Goal: Task Accomplishment & Management: Use online tool/utility

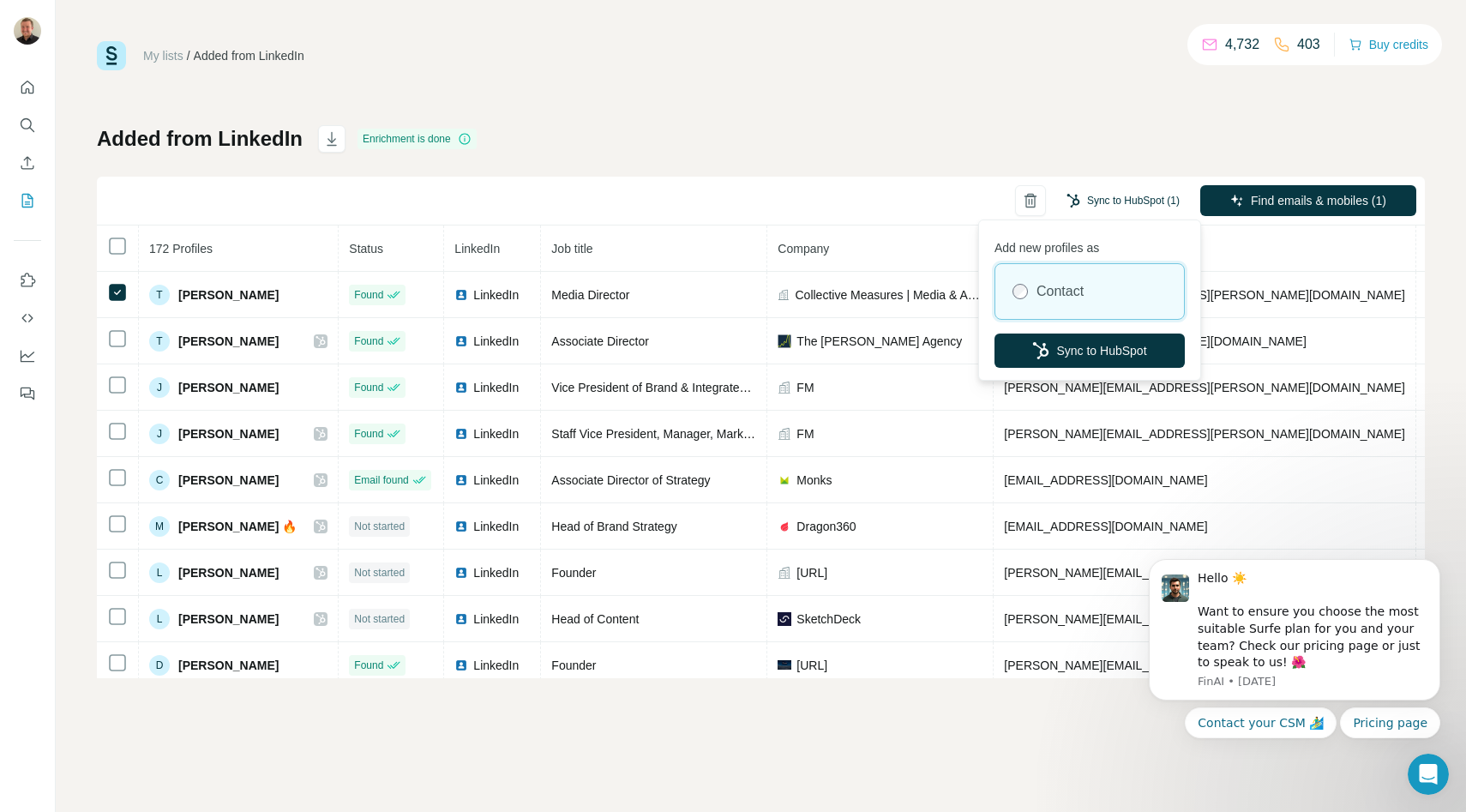
click at [1146, 198] on button "Sync to HubSpot (1)" at bounding box center [1123, 201] width 137 height 26
click at [1100, 350] on button "Sync to HubSpot" at bounding box center [1089, 349] width 190 height 34
click at [1166, 206] on button "Sync to HubSpot (1)" at bounding box center [1123, 201] width 137 height 26
click at [1112, 344] on button "Sync to HubSpot" at bounding box center [1089, 349] width 190 height 34
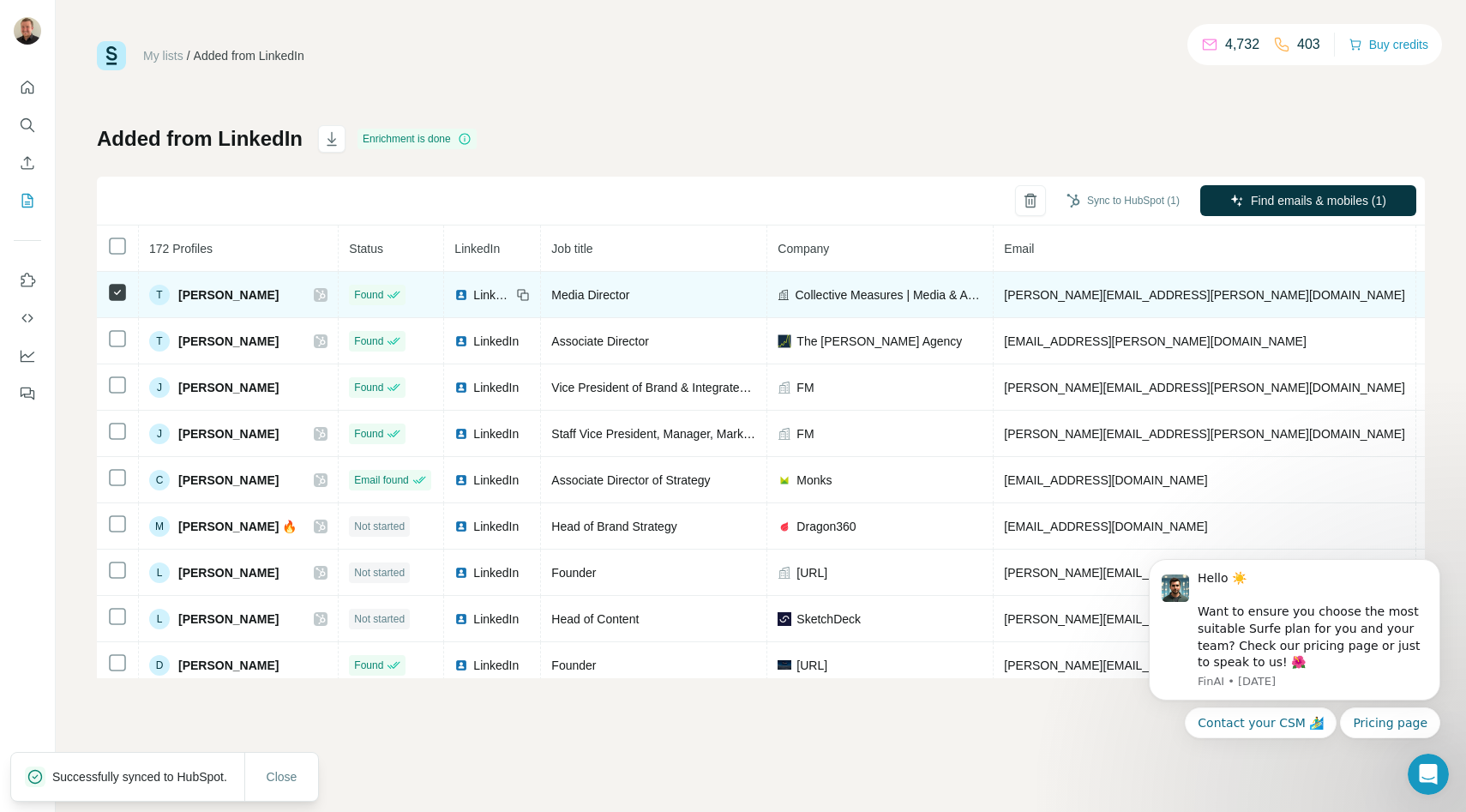
click at [323, 293] on icon at bounding box center [321, 295] width 10 height 10
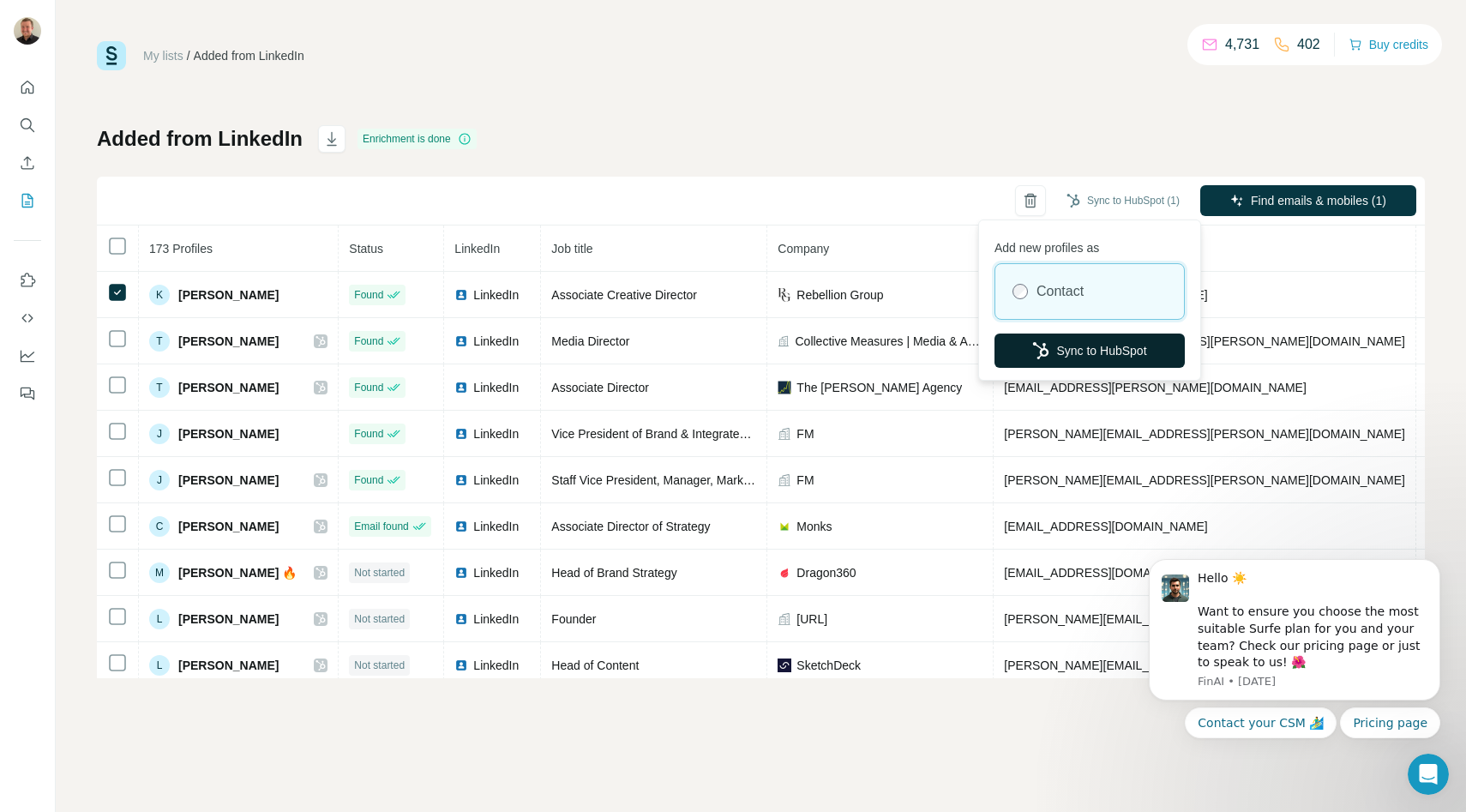
click at [1112, 359] on button "Sync to HubSpot" at bounding box center [1089, 349] width 190 height 34
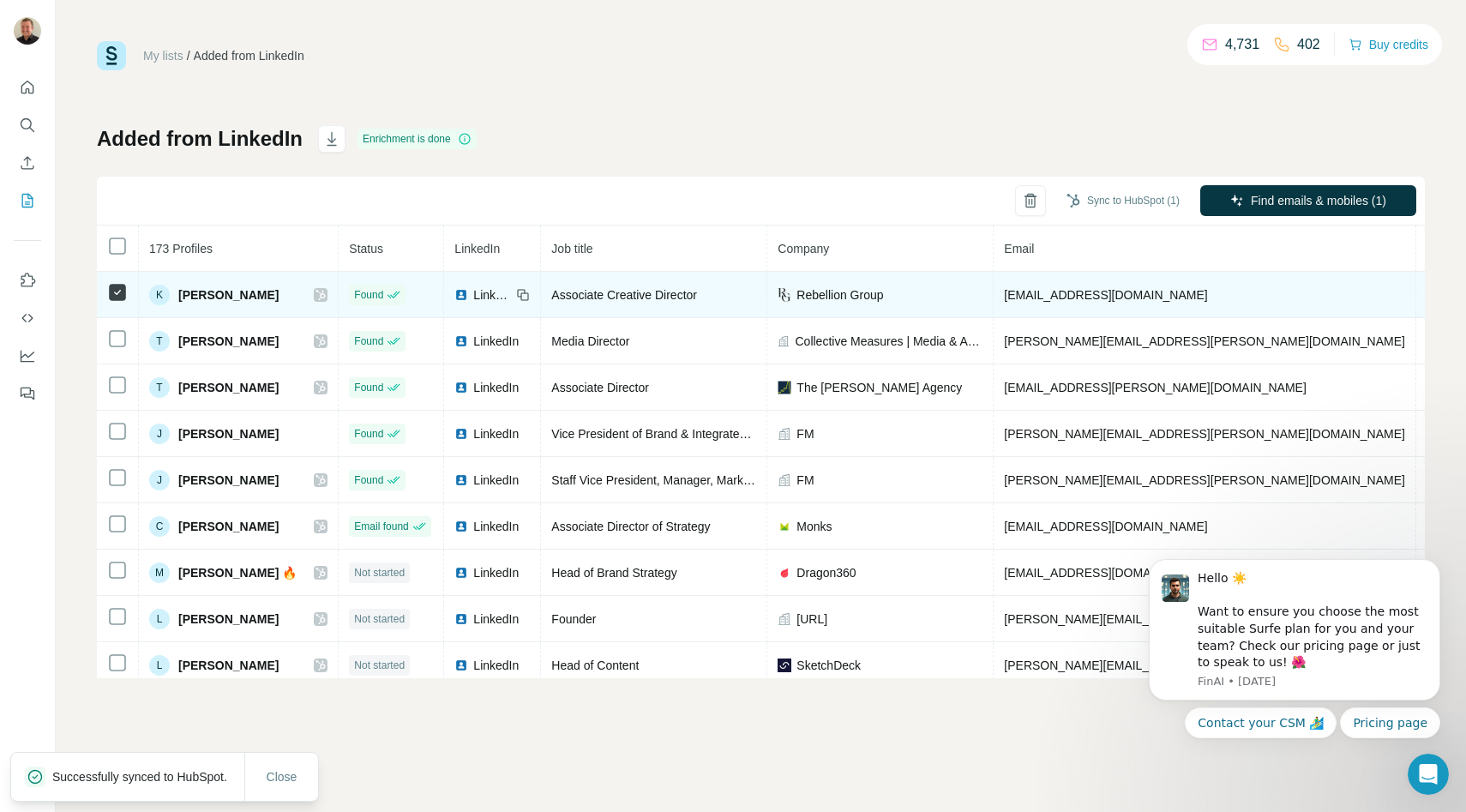
click at [321, 292] on icon at bounding box center [321, 295] width 10 height 10
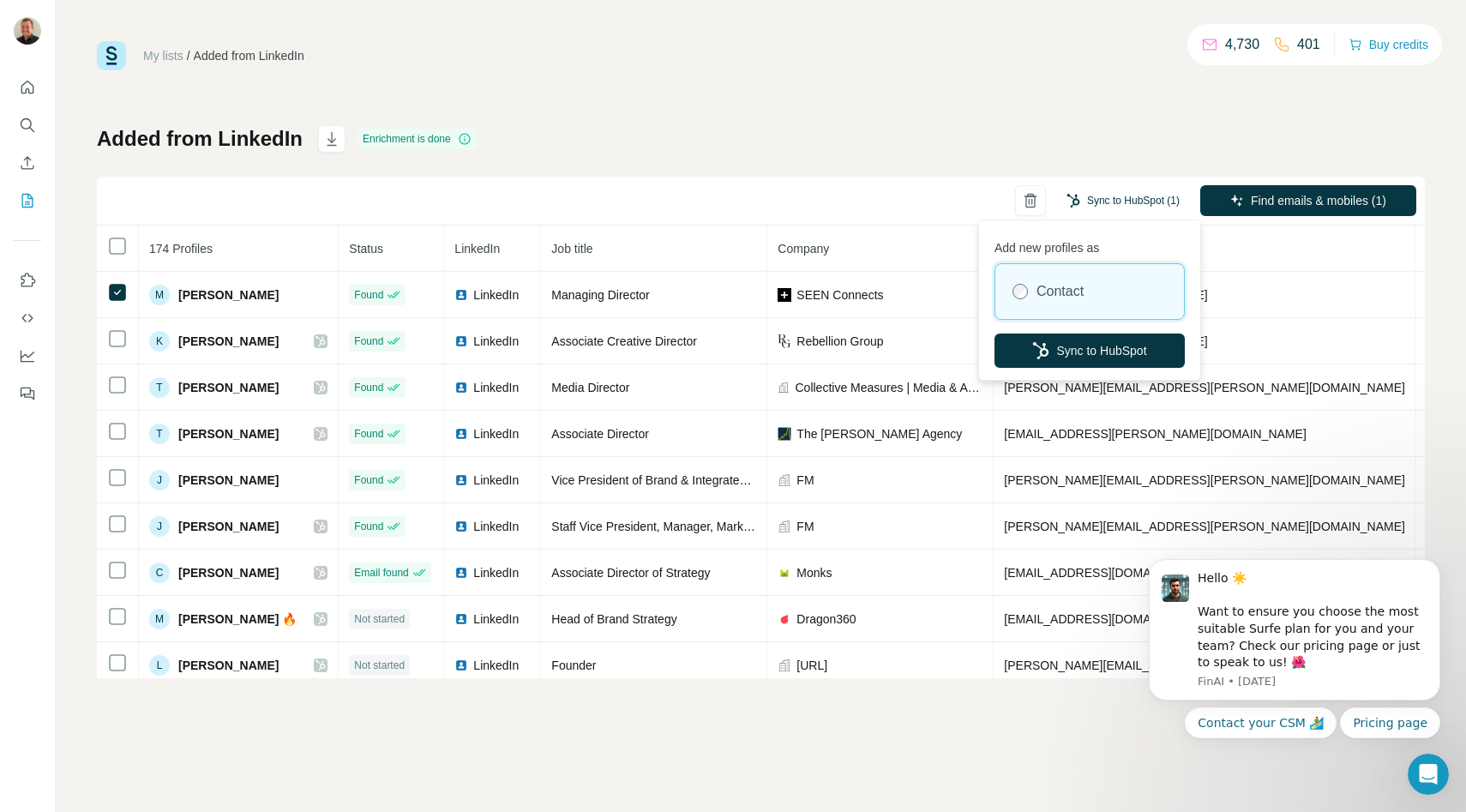
click at [1148, 193] on button "Sync to HubSpot (1)" at bounding box center [1123, 201] width 137 height 26
click at [1091, 340] on button "Sync to HubSpot" at bounding box center [1089, 349] width 190 height 34
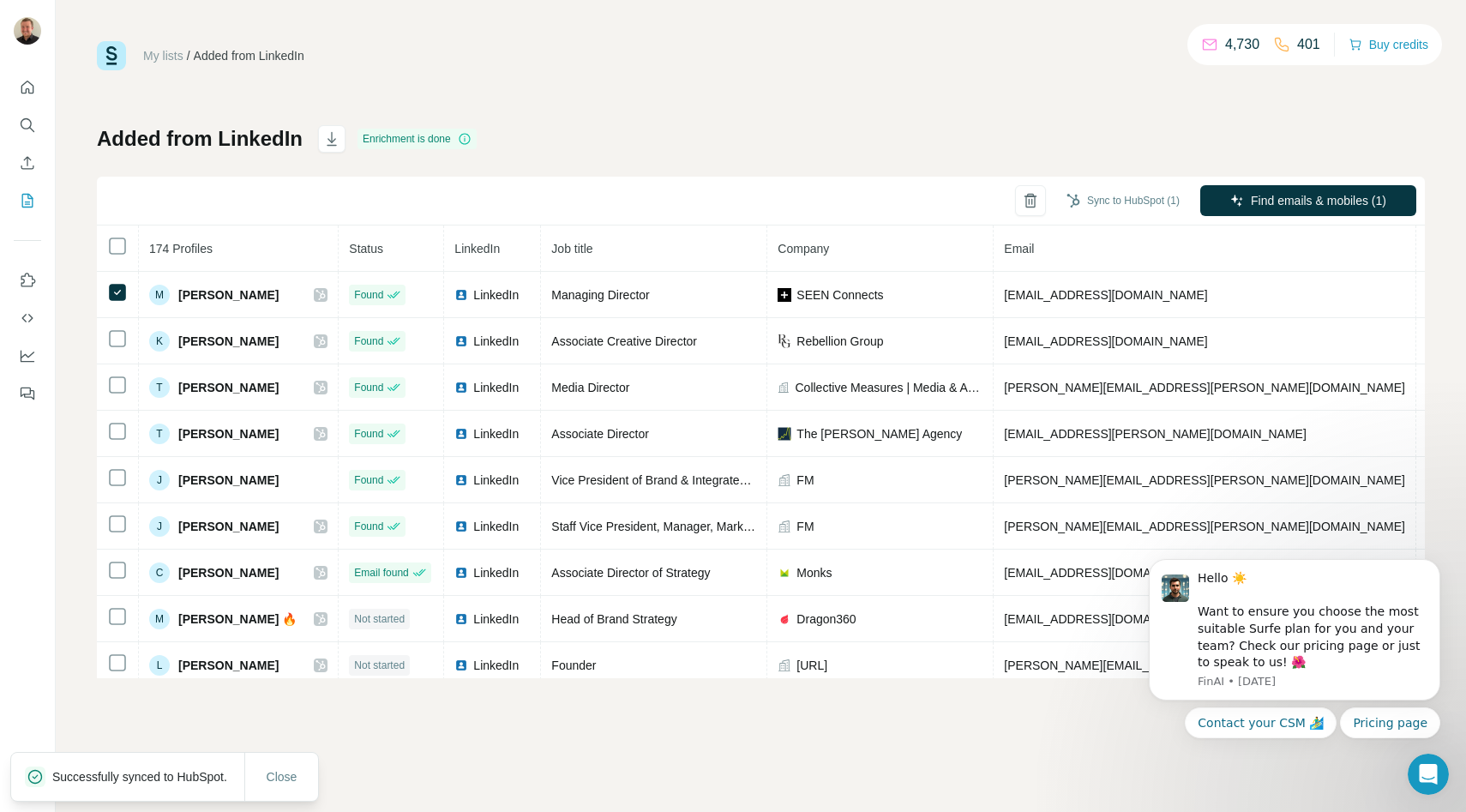
click at [322, 296] on icon at bounding box center [321, 295] width 10 height 10
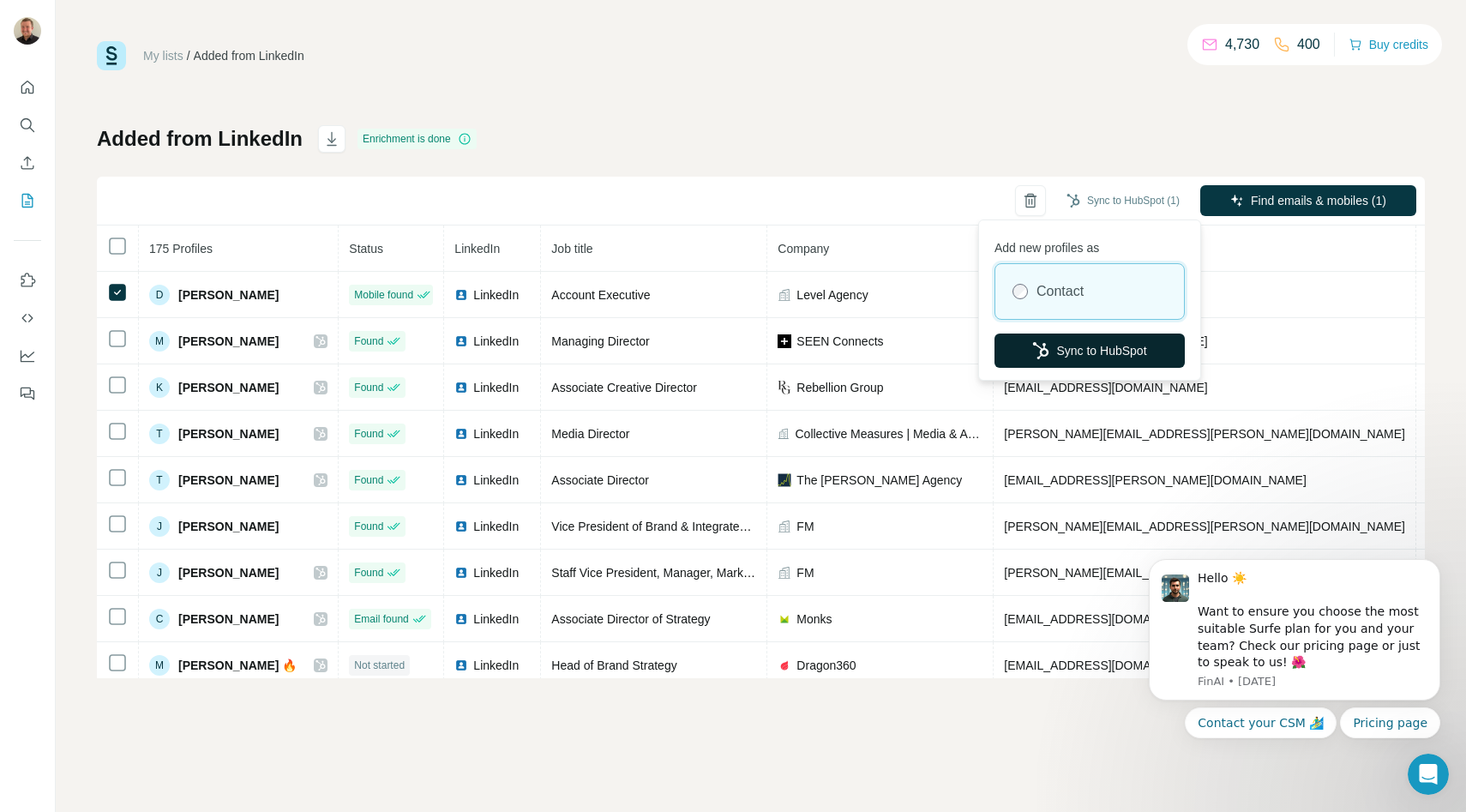
click at [1094, 361] on button "Sync to HubSpot" at bounding box center [1089, 349] width 190 height 34
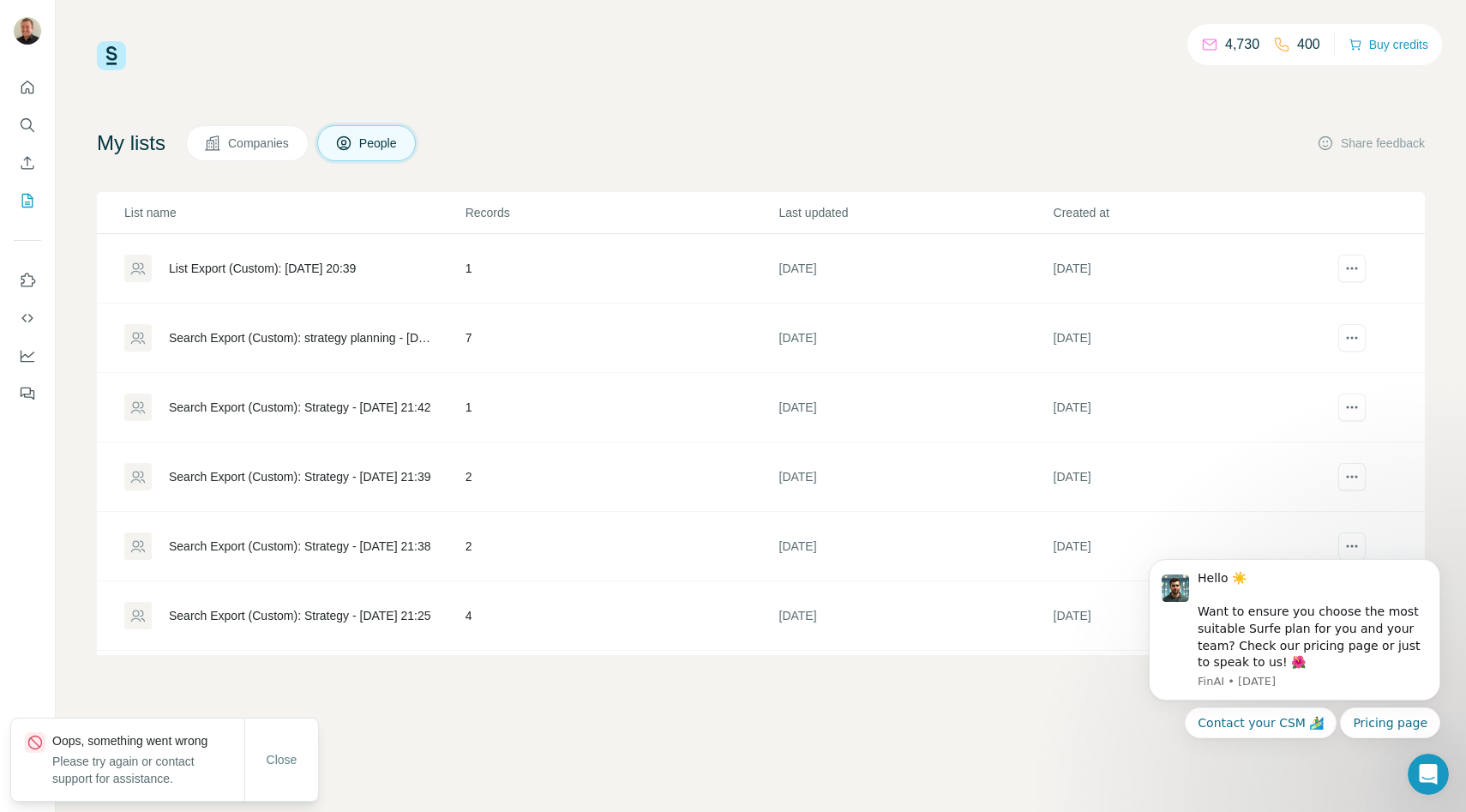
click at [263, 142] on span "Companies" at bounding box center [259, 143] width 63 height 17
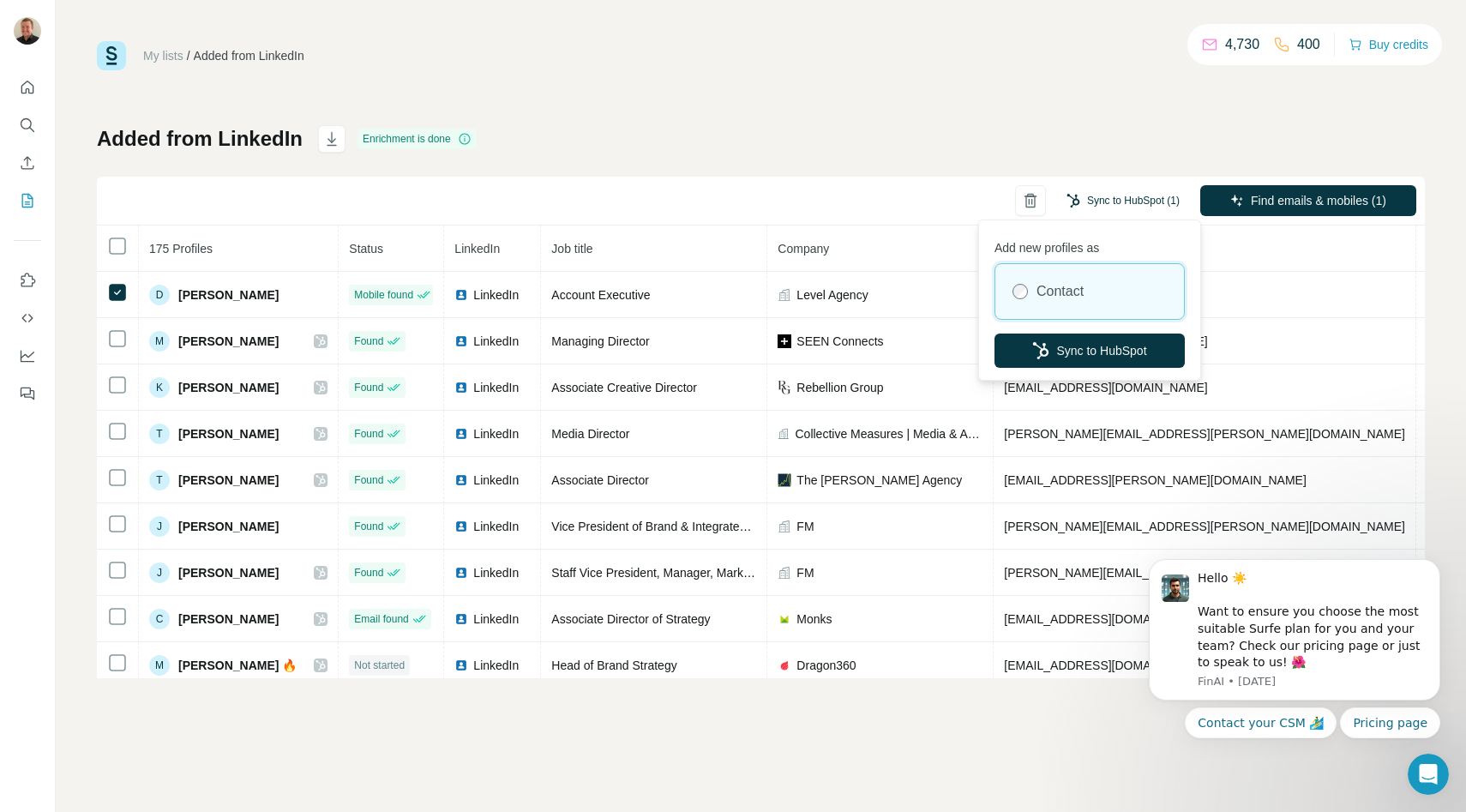
click at [1099, 195] on button "Sync to HubSpot (1)" at bounding box center [1123, 201] width 137 height 26
click at [1086, 362] on button "Sync to HubSpot" at bounding box center [1089, 349] width 190 height 34
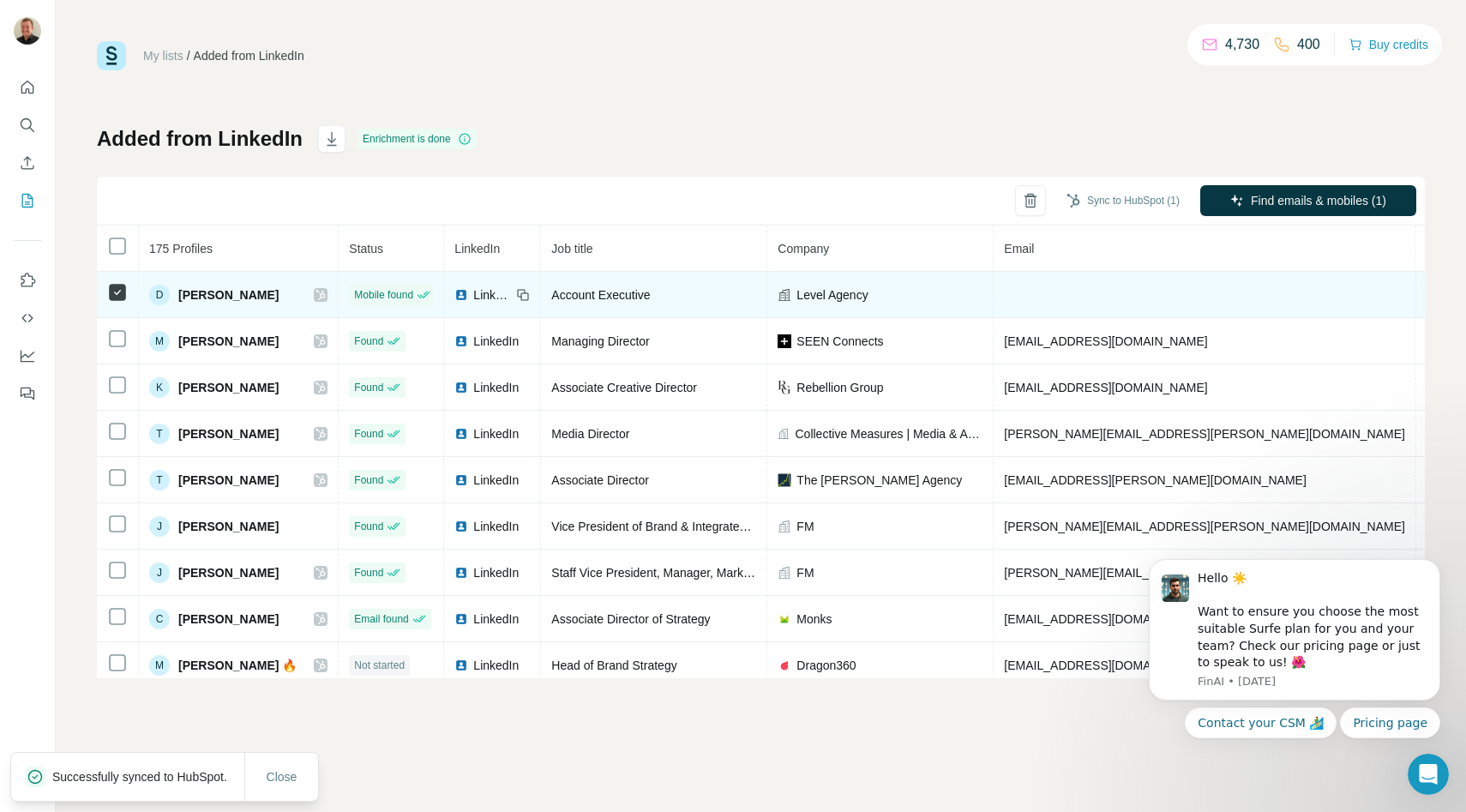
click at [319, 294] on icon at bounding box center [321, 295] width 10 height 14
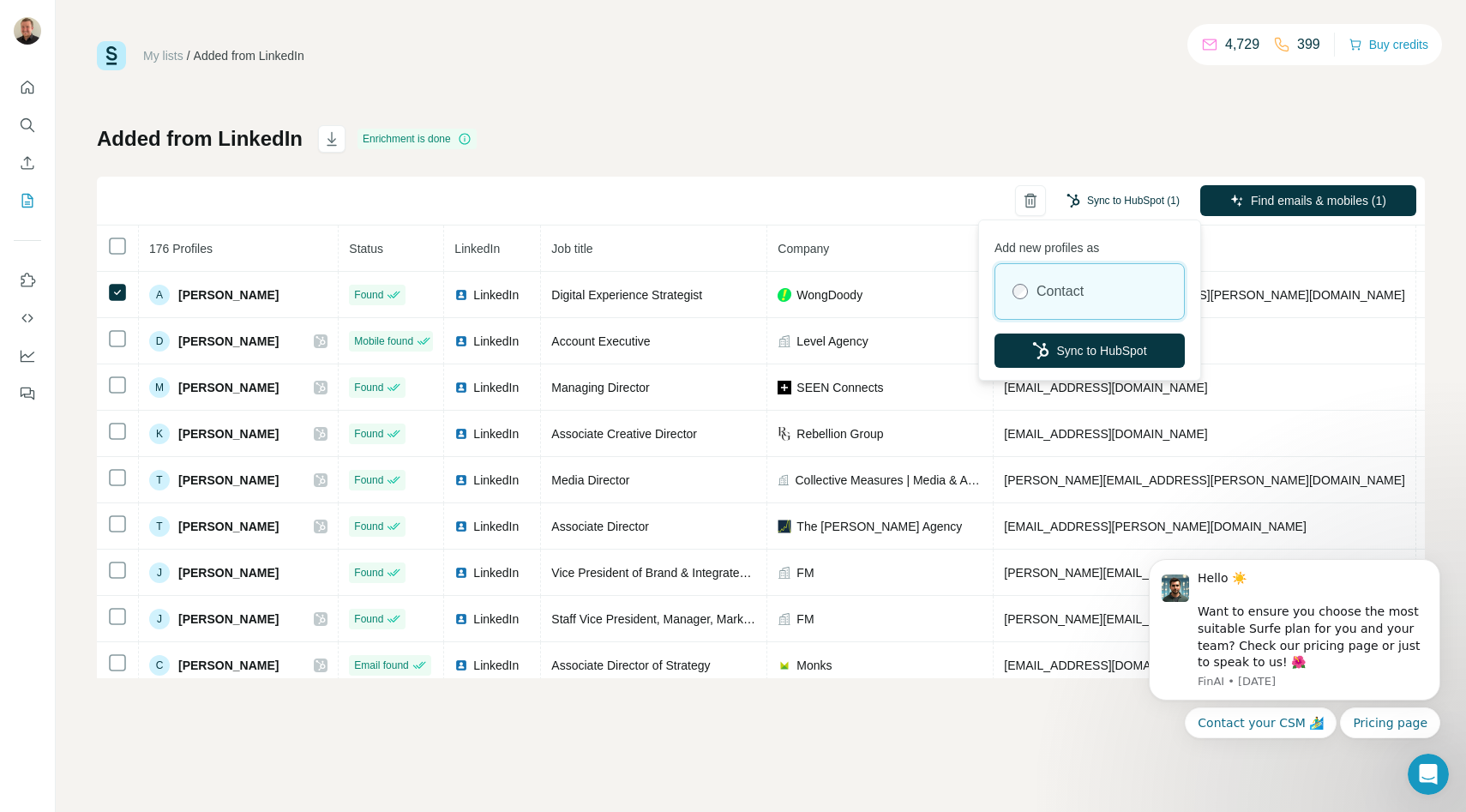
click at [1097, 191] on button "Sync to HubSpot (1)" at bounding box center [1123, 201] width 137 height 26
click at [1075, 345] on button "Sync to HubSpot" at bounding box center [1089, 349] width 190 height 34
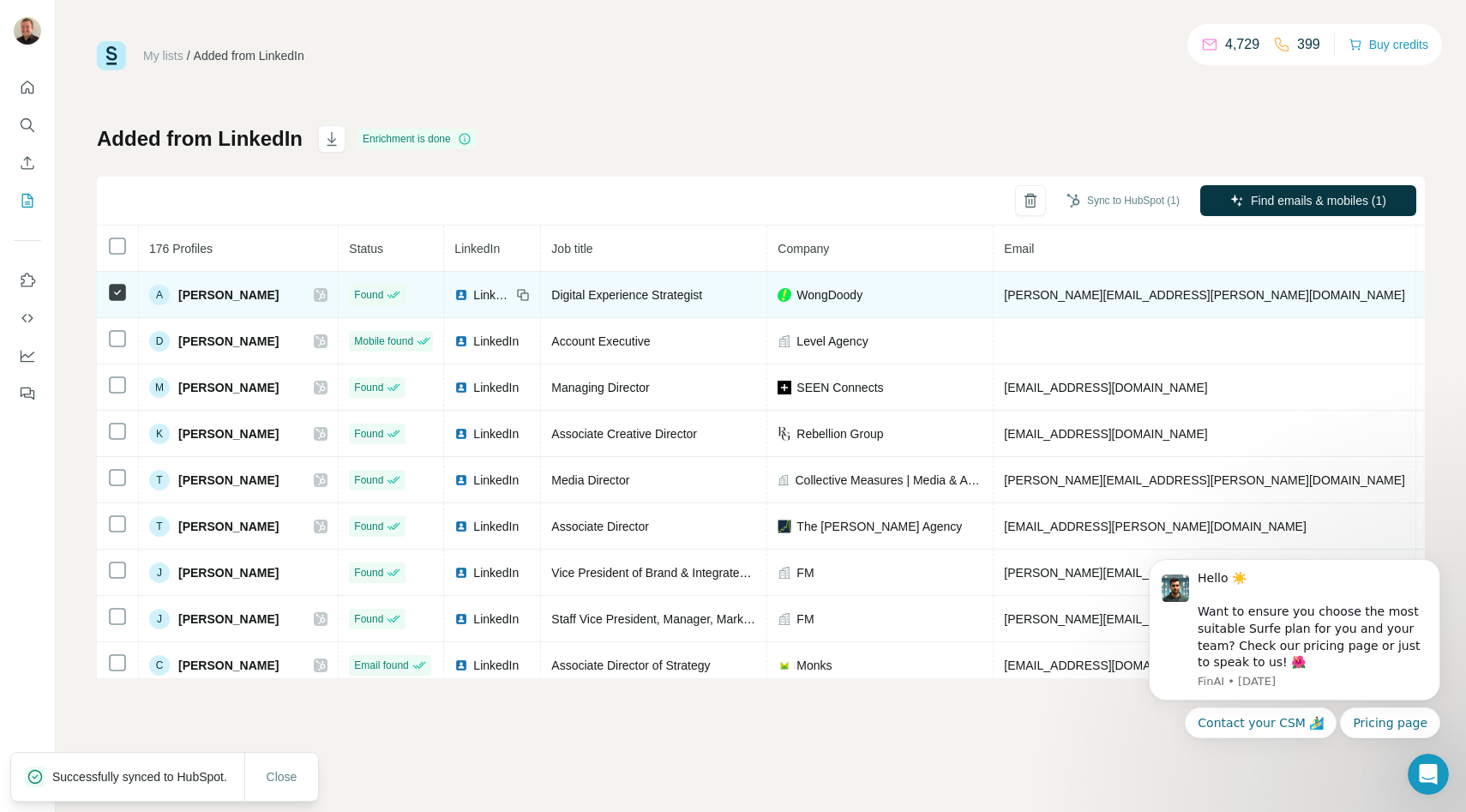
click at [319, 294] on icon at bounding box center [321, 295] width 10 height 14
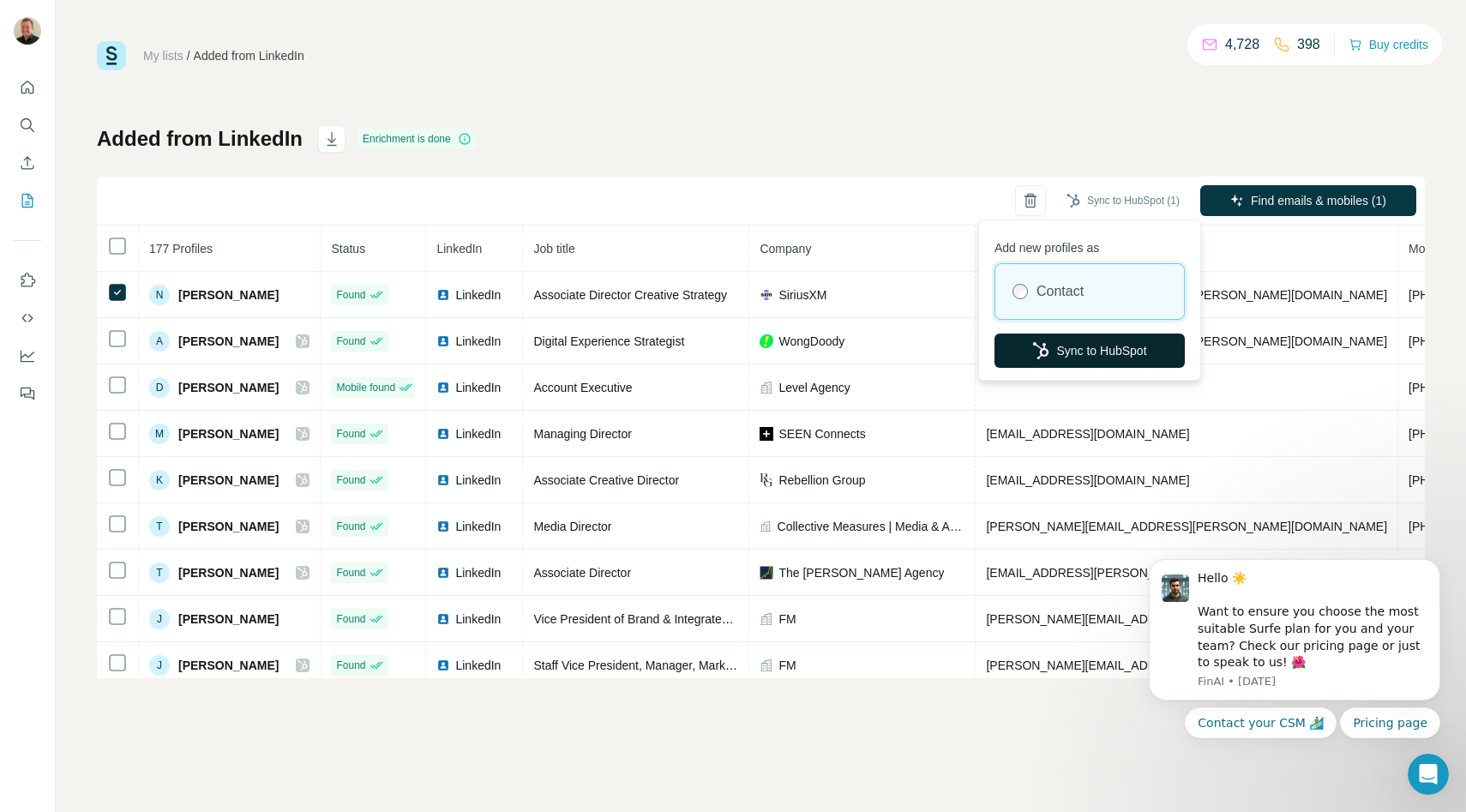
click at [1102, 349] on button "Sync to HubSpot" at bounding box center [1089, 349] width 190 height 34
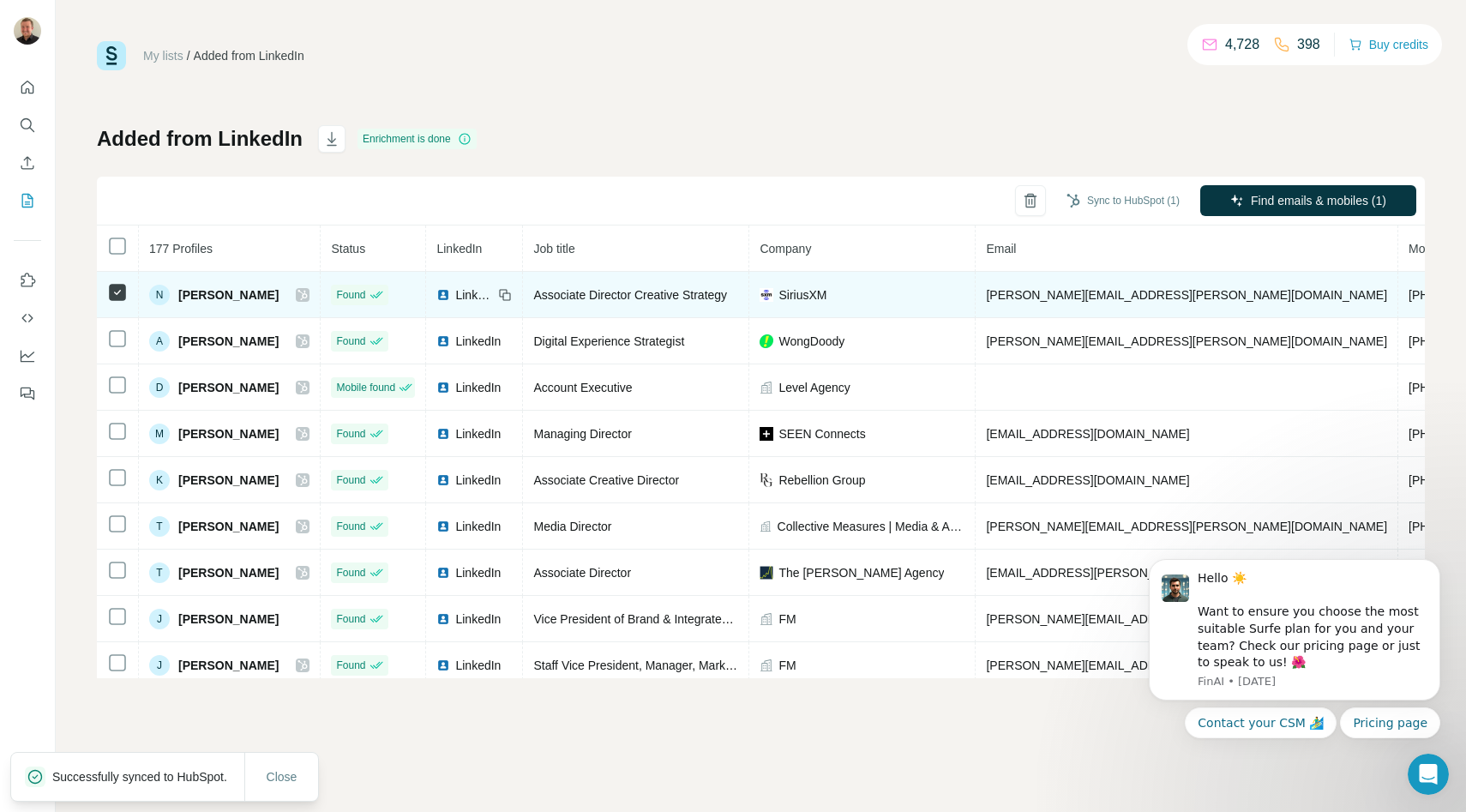
click at [299, 297] on div "N [PERSON_NAME]" at bounding box center [230, 295] width 160 height 21
click at [306, 299] on icon at bounding box center [303, 295] width 10 height 14
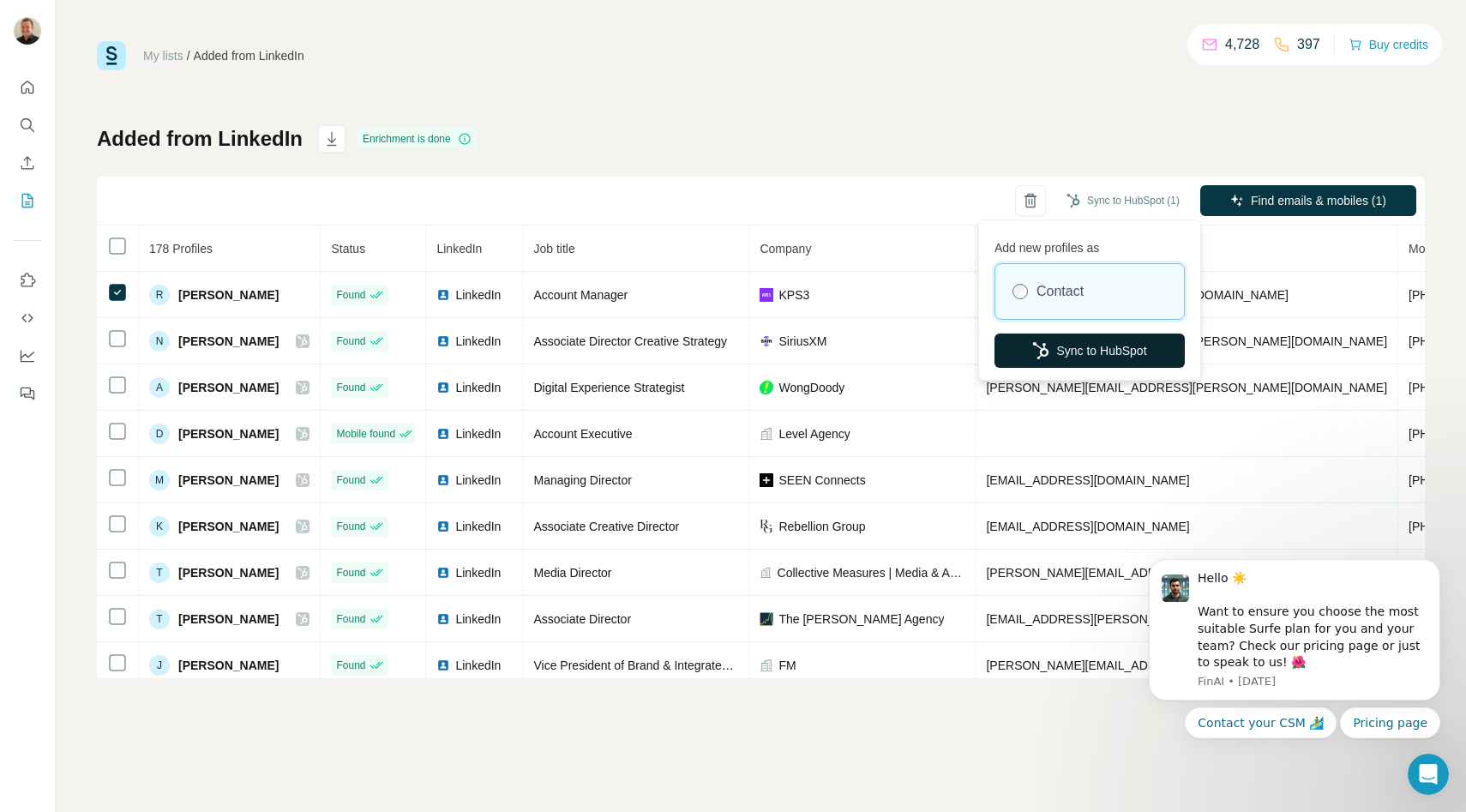
click at [1083, 344] on button "Sync to HubSpot" at bounding box center [1089, 349] width 190 height 34
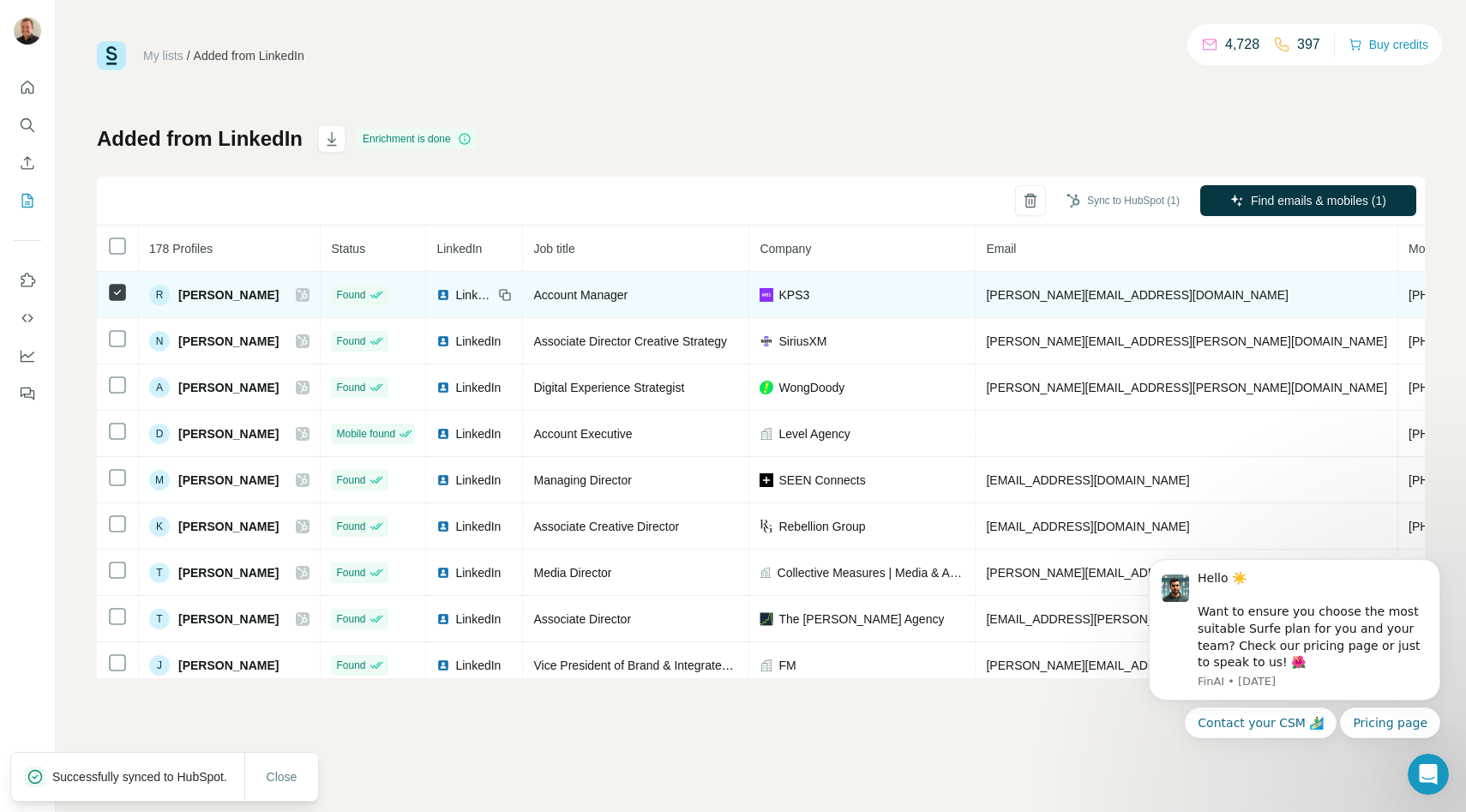
click at [306, 290] on icon at bounding box center [303, 295] width 10 height 14
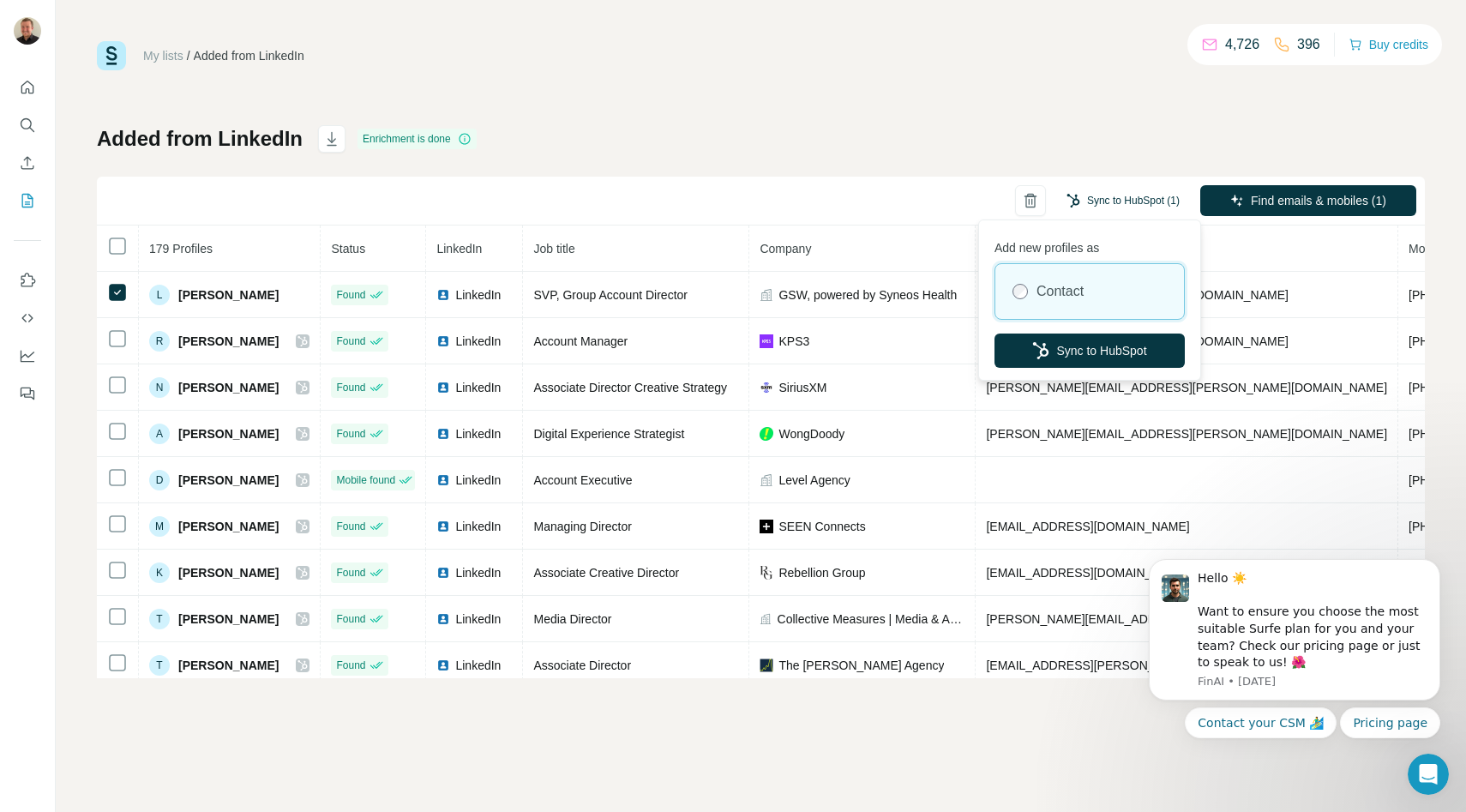
click at [1121, 198] on button "Sync to HubSpot (1)" at bounding box center [1123, 201] width 137 height 26
click at [1080, 342] on button "Sync to HubSpot" at bounding box center [1089, 349] width 190 height 34
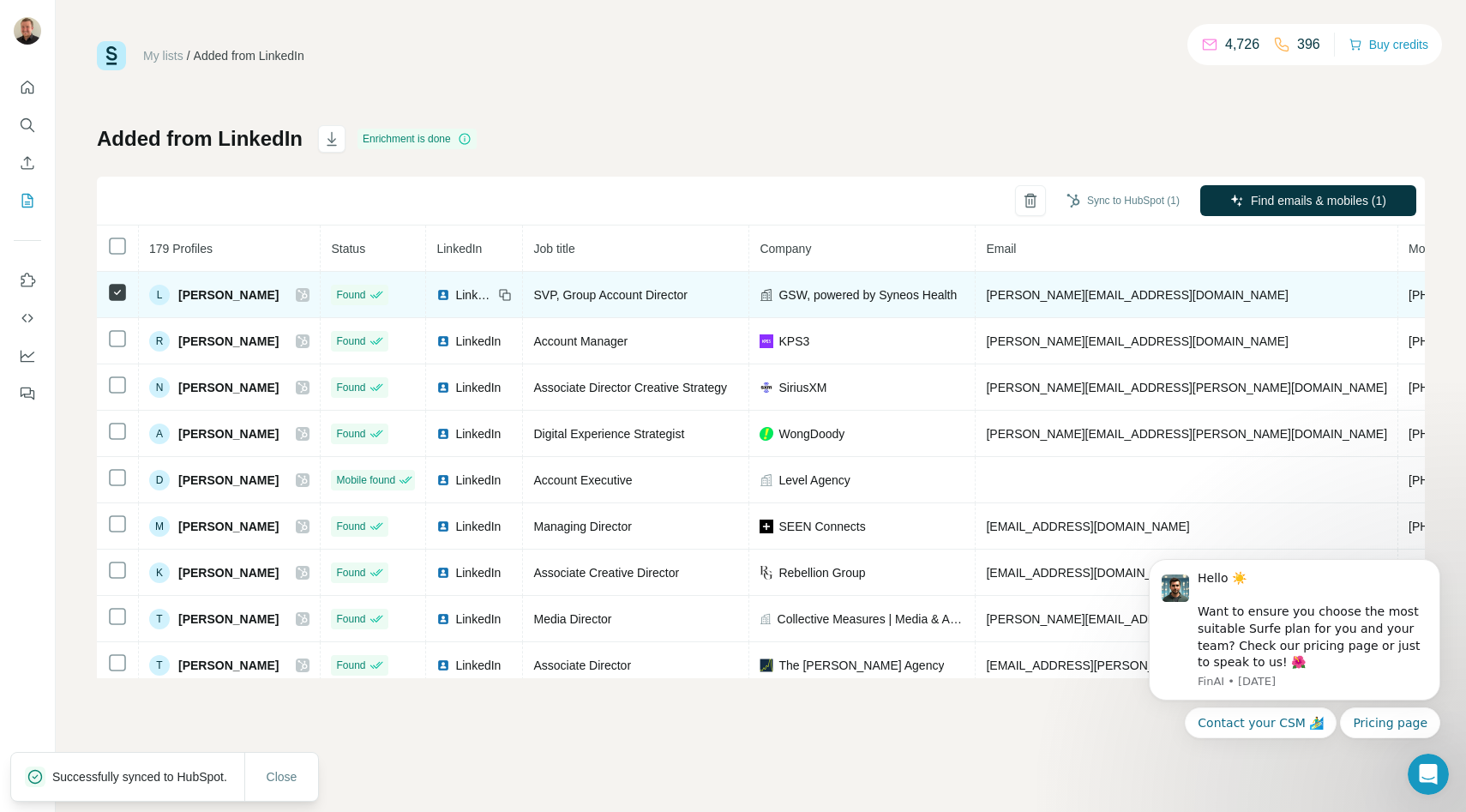
click at [306, 290] on icon at bounding box center [303, 295] width 10 height 14
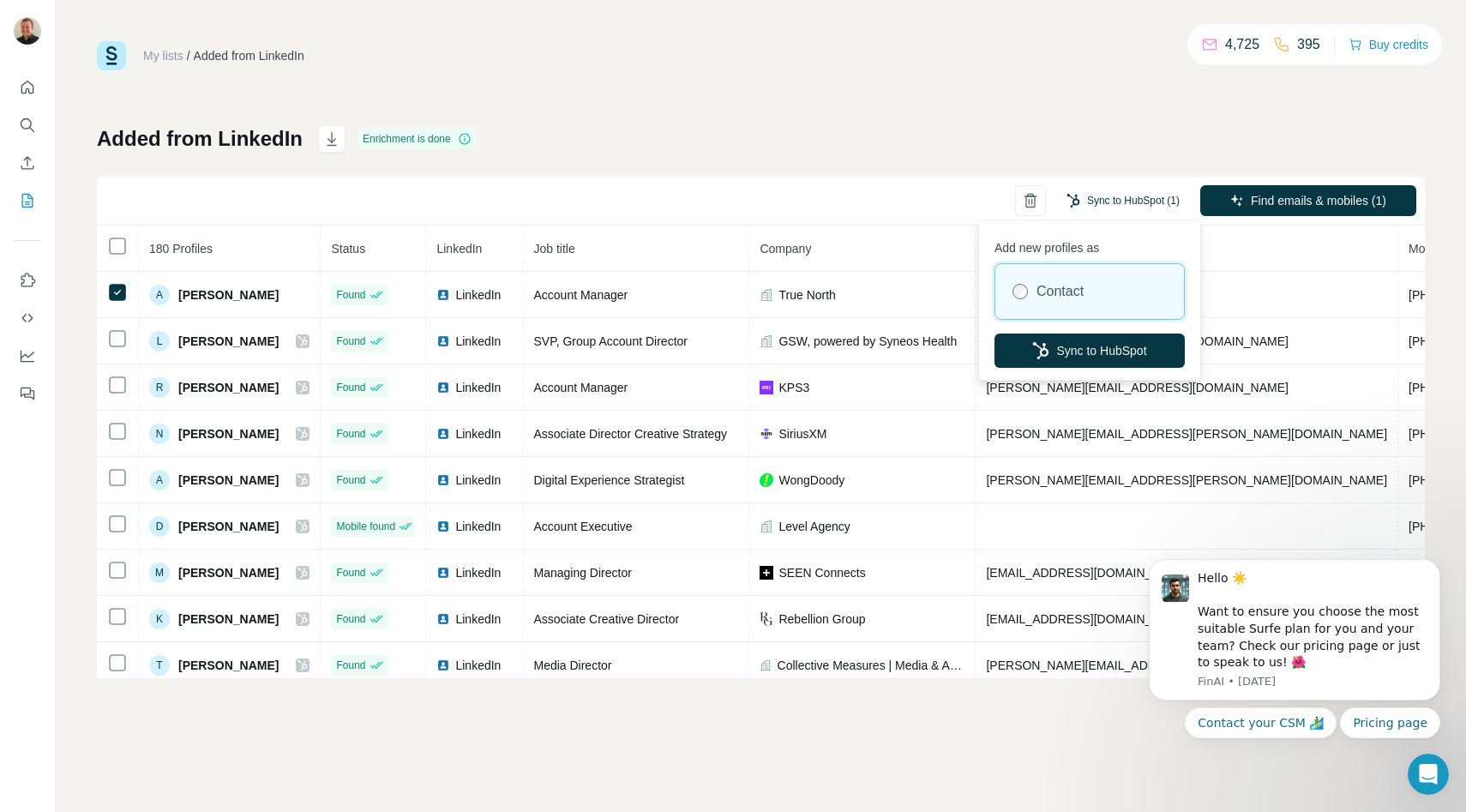
click at [1139, 193] on button "Sync to HubSpot (1)" at bounding box center [1123, 201] width 137 height 26
click at [1076, 359] on button "Sync to HubSpot" at bounding box center [1089, 349] width 190 height 34
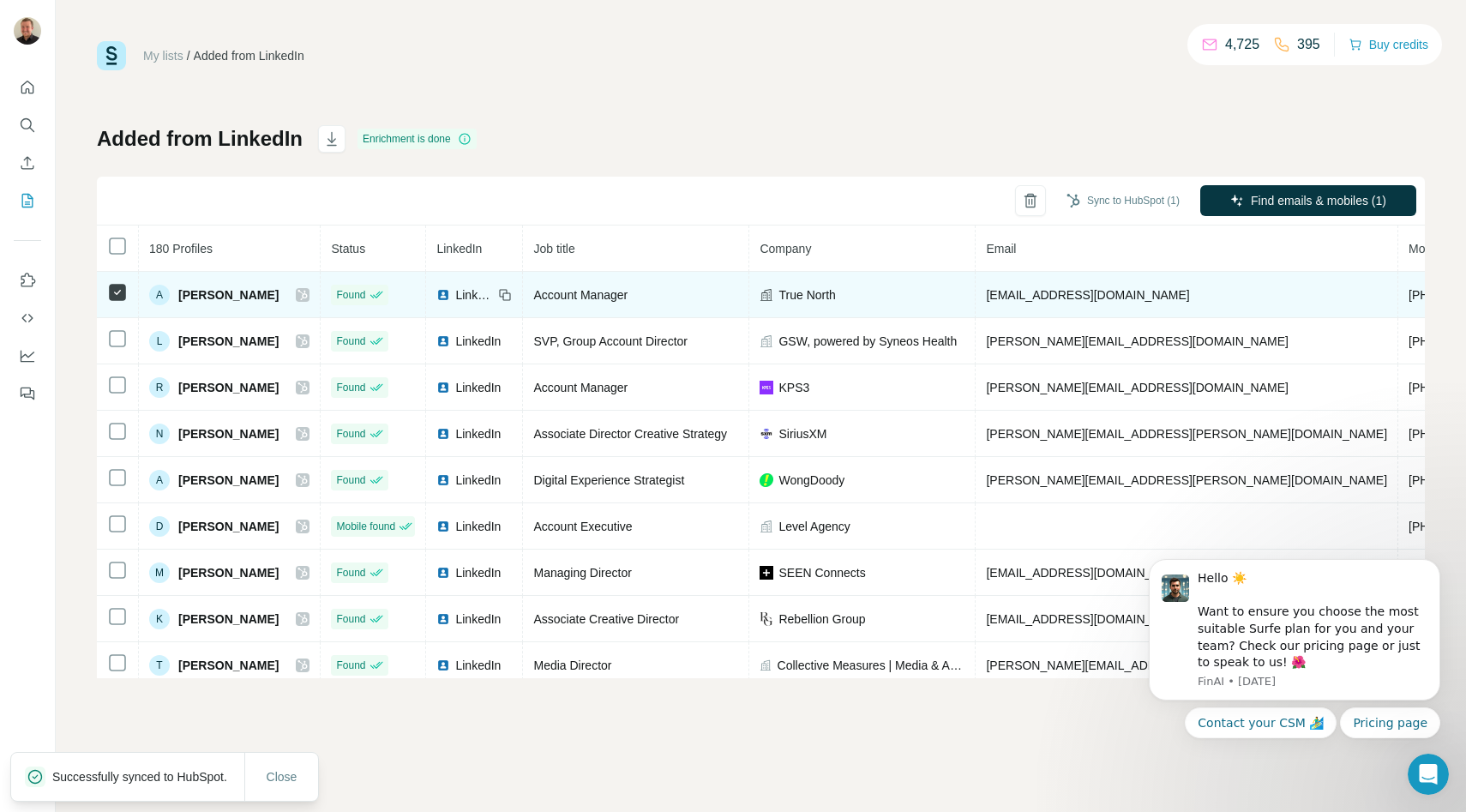
click at [307, 289] on icon at bounding box center [303, 295] width 10 height 14
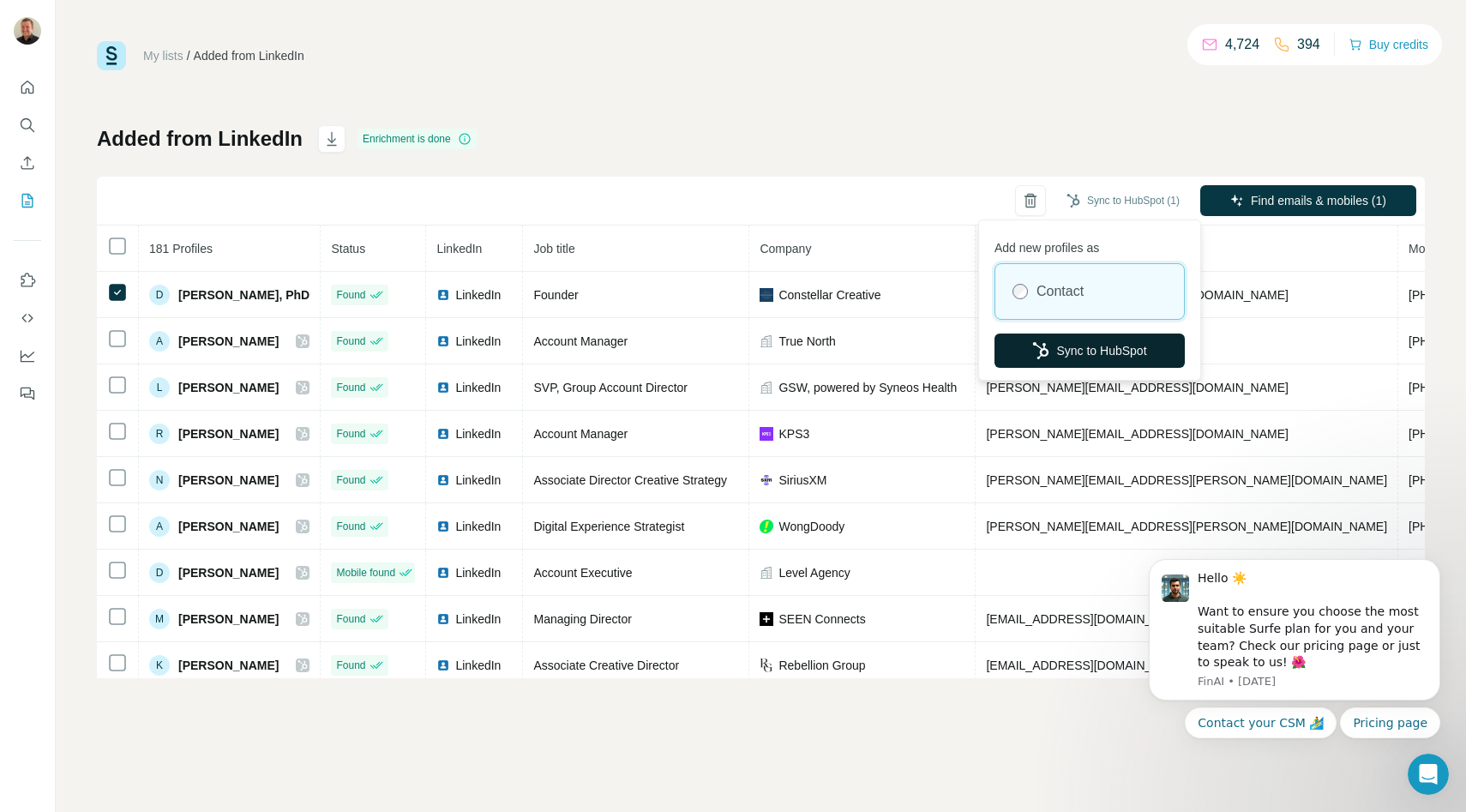
click at [1085, 360] on button "Sync to HubSpot" at bounding box center [1089, 349] width 190 height 34
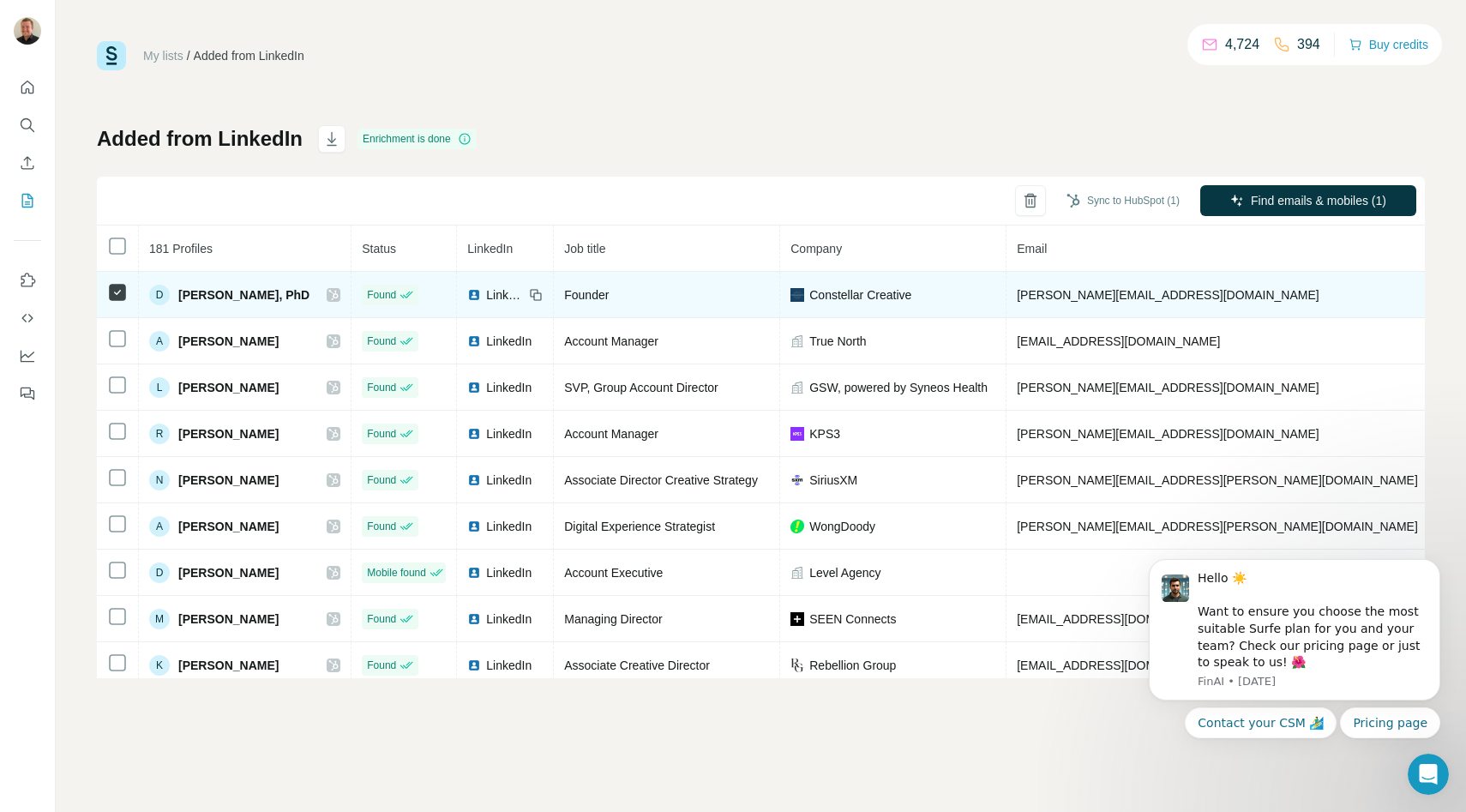
click at [329, 296] on icon at bounding box center [334, 295] width 10 height 14
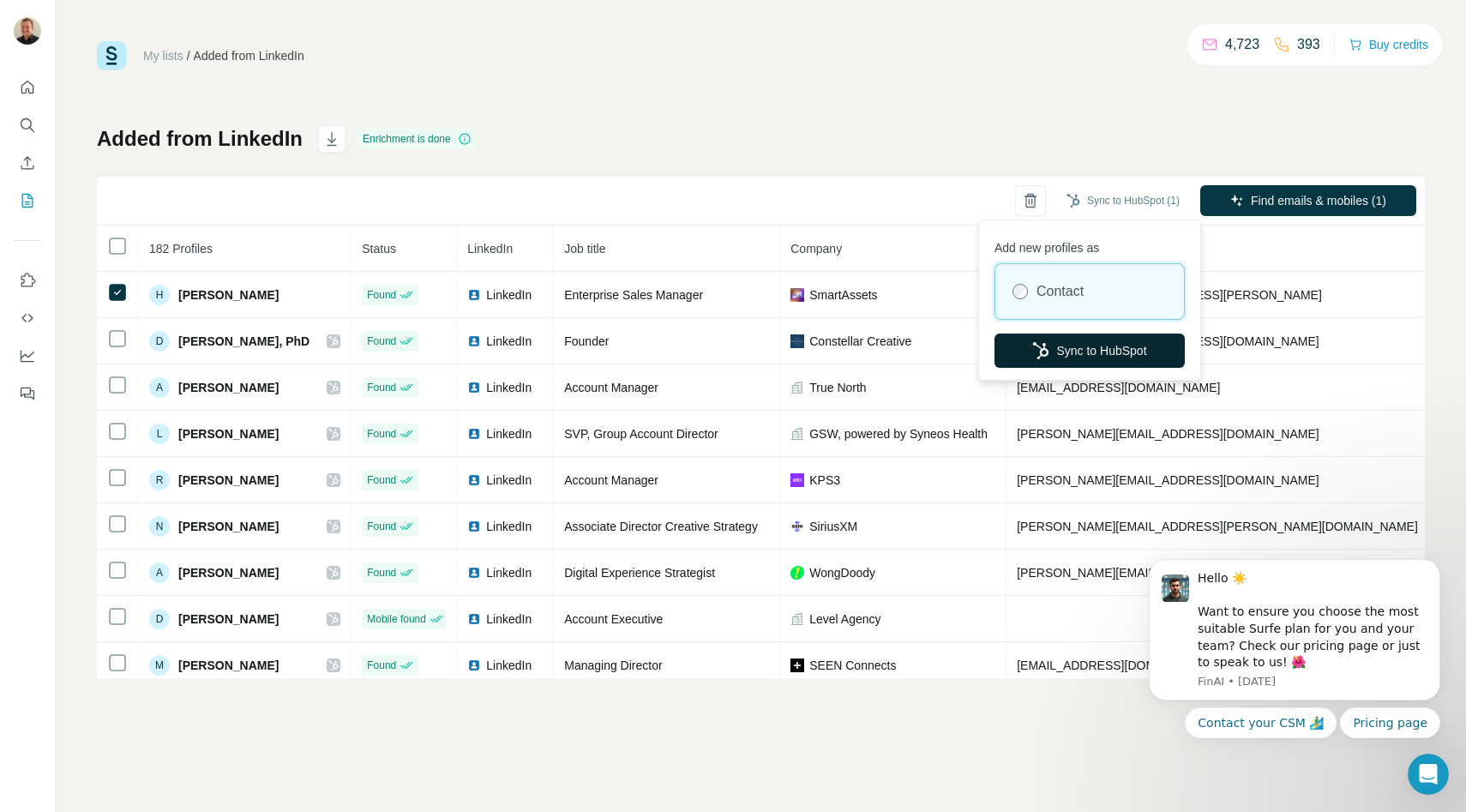
click at [1083, 357] on button "Sync to HubSpot" at bounding box center [1089, 349] width 190 height 34
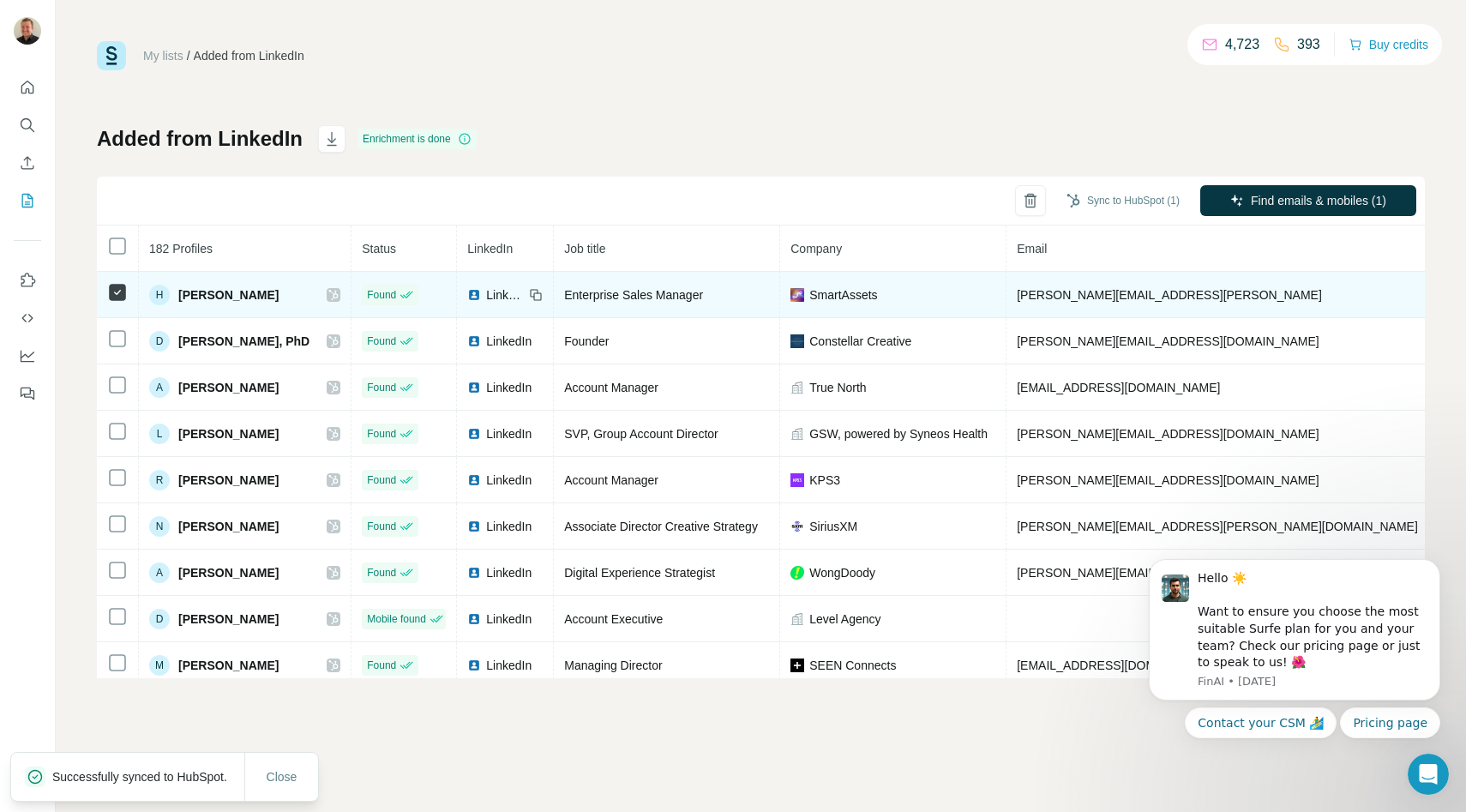
click at [329, 295] on icon at bounding box center [334, 295] width 10 height 14
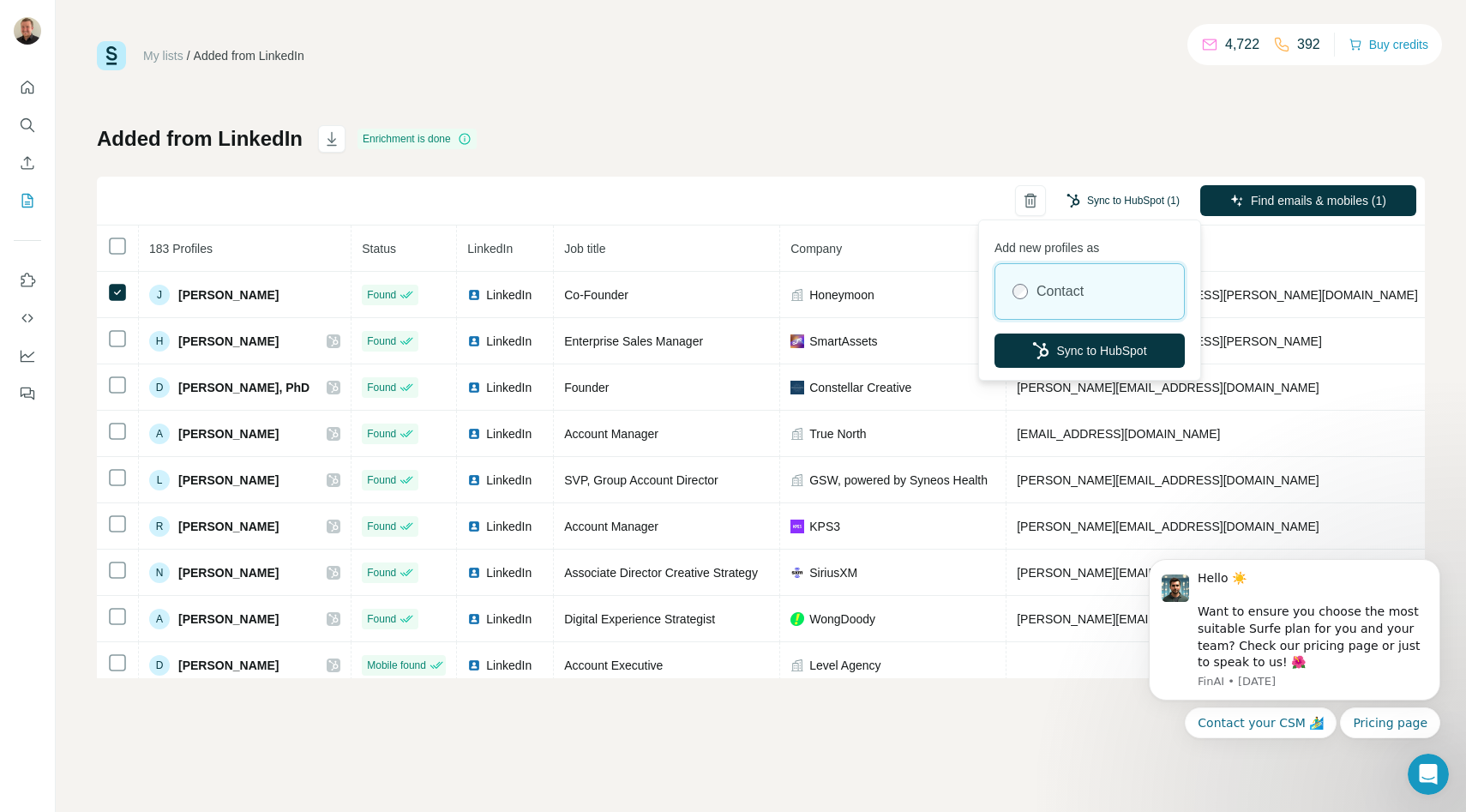
click at [1110, 203] on button "Sync to HubSpot (1)" at bounding box center [1123, 201] width 137 height 26
click at [1114, 360] on button "Sync to HubSpot" at bounding box center [1089, 349] width 190 height 34
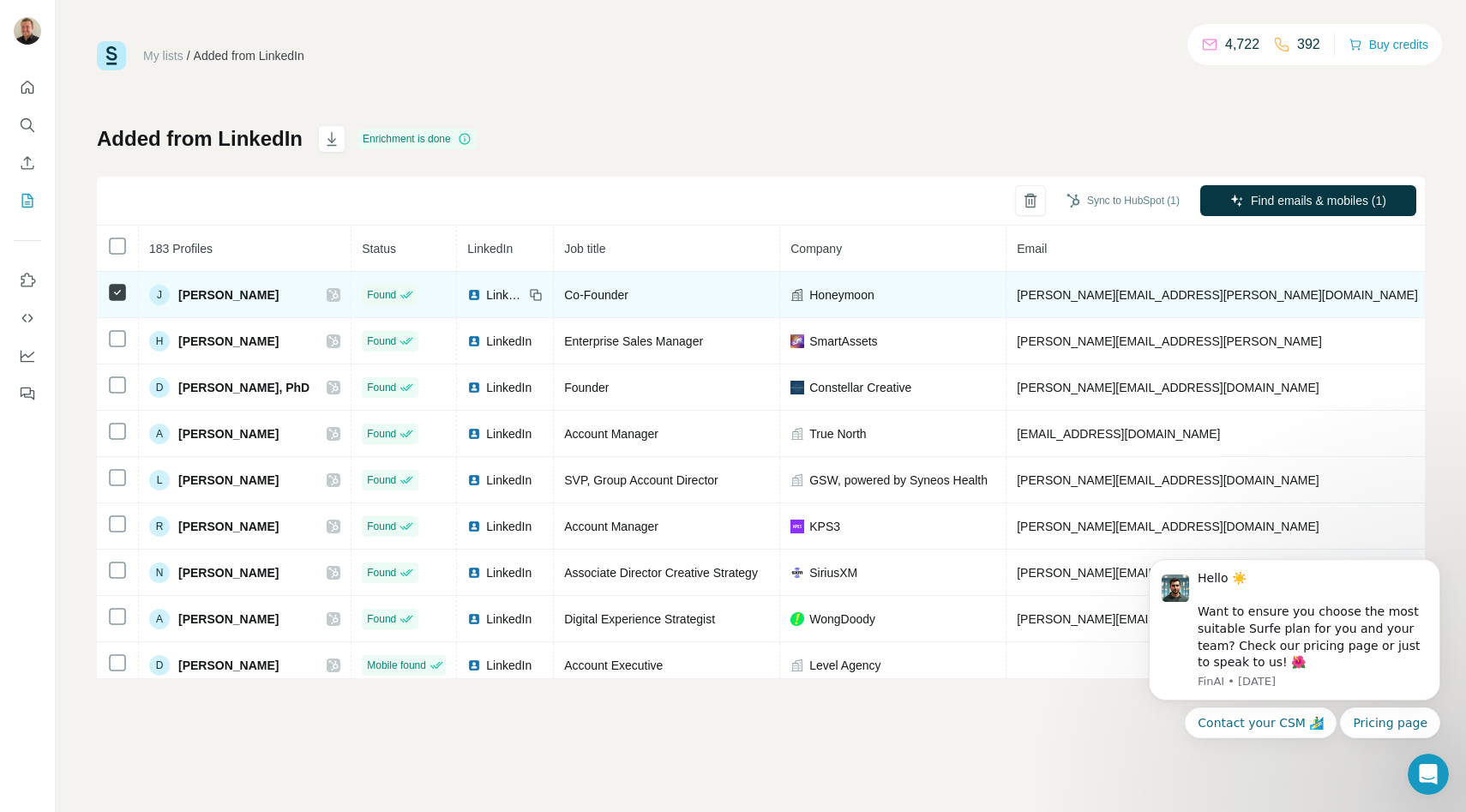
click at [336, 292] on icon at bounding box center [334, 295] width 10 height 14
